Goal: Task Accomplishment & Management: Manage account settings

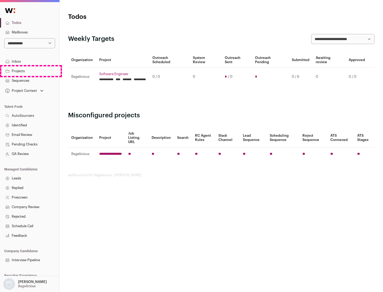
click at [29, 71] on link "Projects" at bounding box center [29, 71] width 59 height 10
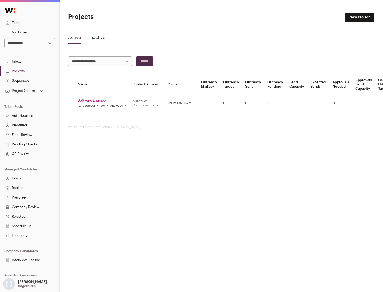
click at [103, 101] on link "Software Engineer" at bounding box center [102, 101] width 48 height 4
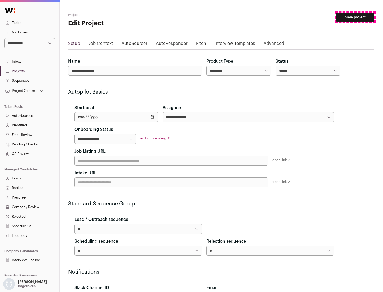
click at [355, 17] on button "Save project" at bounding box center [355, 17] width 38 height 9
